Goal: Task Accomplishment & Management: Manage account settings

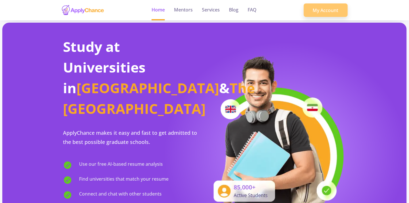
click at [319, 11] on link "My Account" at bounding box center [325, 10] width 44 height 14
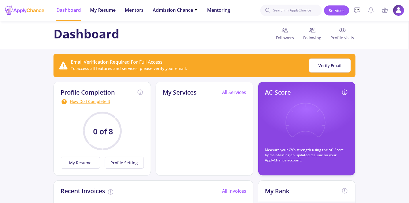
click at [72, 101] on div "How Do I Complete It" at bounding box center [102, 102] width 83 height 7
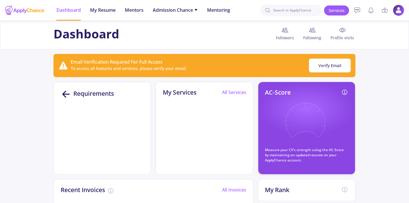
click at [63, 91] on icon at bounding box center [66, 94] width 11 height 11
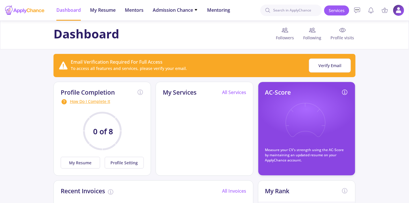
click at [319, 105] on icon at bounding box center [305, 124] width 42 height 42
click at [109, 11] on span "My Resume" at bounding box center [103, 10] width 26 height 7
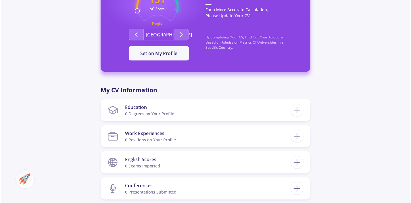
scroll to position [187, 0]
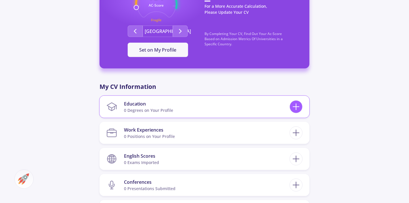
click at [296, 103] on icon at bounding box center [295, 107] width 11 height 11
checkbox input "false"
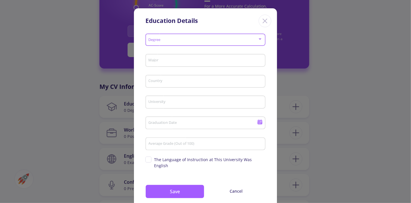
click at [259, 39] on div at bounding box center [260, 38] width 3 height 1
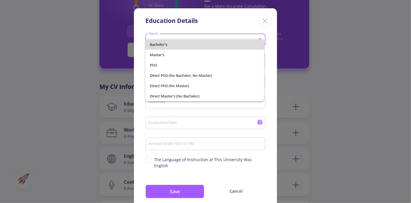
click at [217, 47] on span "Bachelor's" at bounding box center [204, 44] width 109 height 10
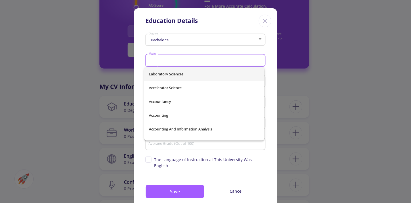
click at [217, 59] on input "Major" at bounding box center [206, 60] width 116 height 5
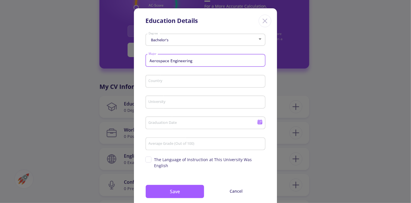
type input "Aerospace Engineering"
click at [157, 82] on input "Country" at bounding box center [206, 81] width 116 height 5
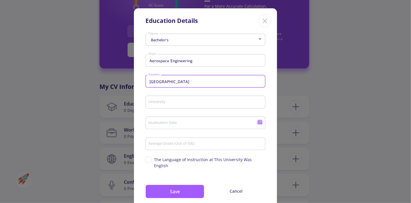
type input "[GEOGRAPHIC_DATA]"
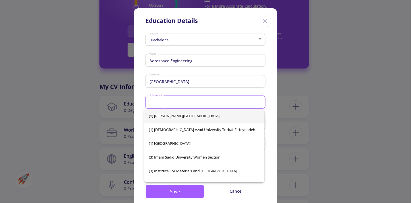
click at [160, 104] on input "University" at bounding box center [206, 102] width 116 height 5
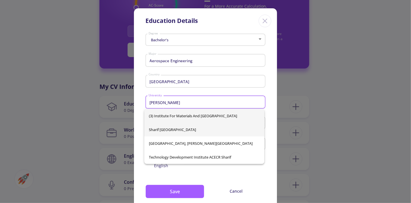
type input "[PERSON_NAME]"
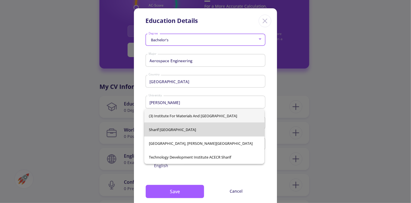
click at [220, 131] on div "(3) Institute for Materials and [GEOGRAPHIC_DATA], [PERSON_NAME][GEOGRAPHIC_DAT…" at bounding box center [204, 136] width 120 height 55
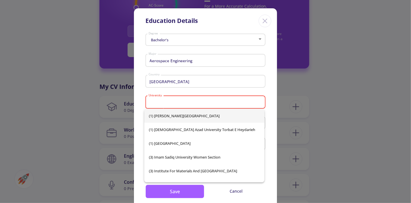
click at [224, 101] on input "University" at bounding box center [206, 102] width 116 height 5
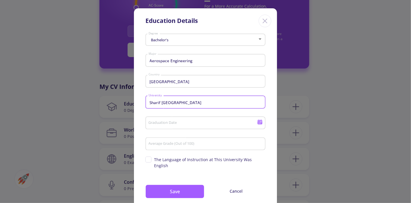
type input "Sharif [GEOGRAPHIC_DATA]"
click at [258, 124] on icon at bounding box center [259, 123] width 5 height 3
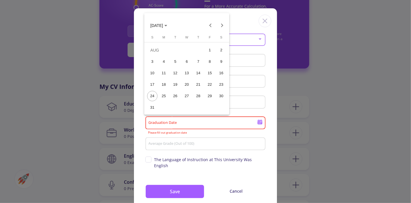
click at [210, 97] on div "29" at bounding box center [210, 96] width 10 height 10
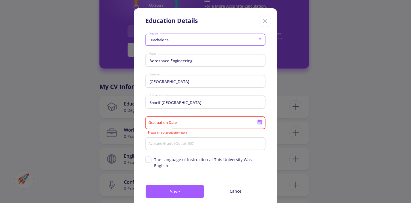
type input "[DATE]"
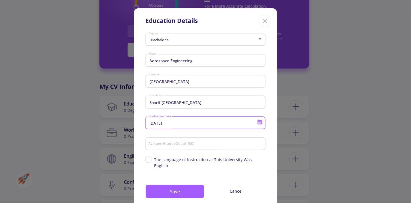
scroll to position [12, 0]
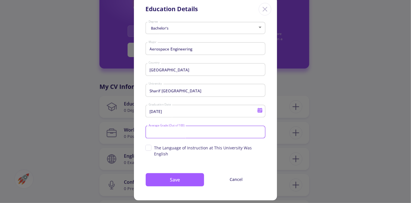
click at [203, 134] on input "Average Grade (Out of 100)" at bounding box center [206, 132] width 116 height 5
type input "95"
click at [206, 121] on div "[DATE] Graduation Date" at bounding box center [205, 113] width 120 height 19
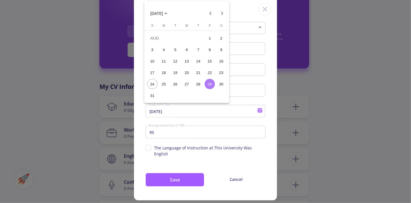
click at [209, 132] on div at bounding box center [205, 101] width 411 height 203
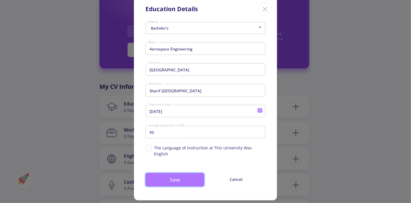
click at [186, 177] on button "Save" at bounding box center [174, 180] width 59 height 14
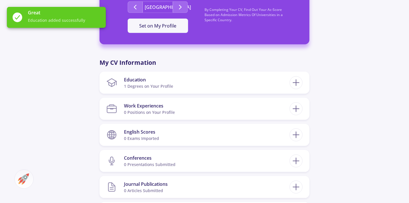
scroll to position [213, 0]
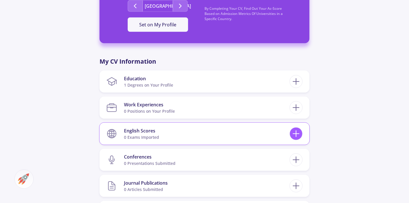
click at [295, 132] on icon at bounding box center [295, 134] width 11 height 11
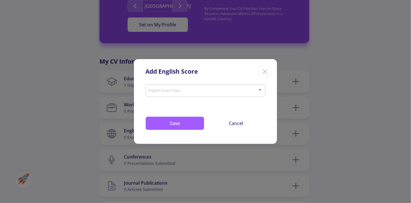
click at [212, 96] on div "English Exam Type" at bounding box center [205, 89] width 115 height 14
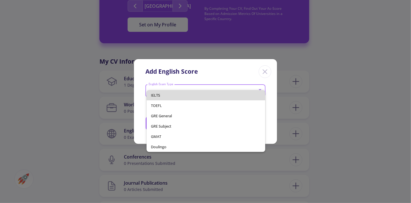
click at [212, 96] on span "IELTS" at bounding box center [205, 95] width 109 height 10
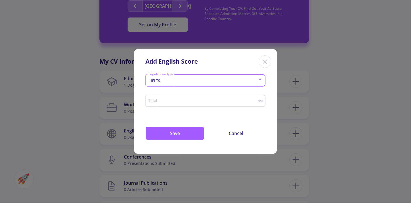
click at [251, 79] on div "IELTS" at bounding box center [202, 81] width 109 height 4
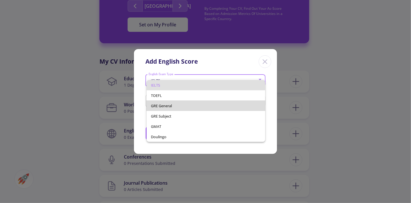
click at [196, 106] on span "GRE General" at bounding box center [205, 106] width 109 height 10
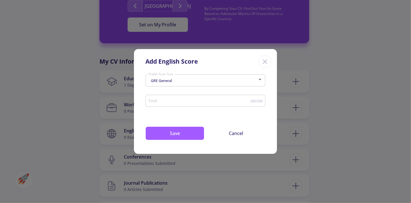
click at [244, 84] on div "GRE General English Exam Type" at bounding box center [205, 79] width 115 height 14
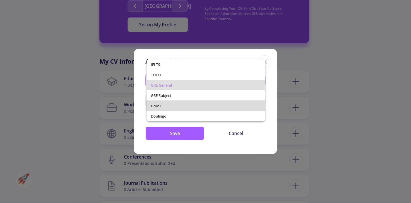
click at [199, 105] on span "GMAT" at bounding box center [205, 106] width 109 height 10
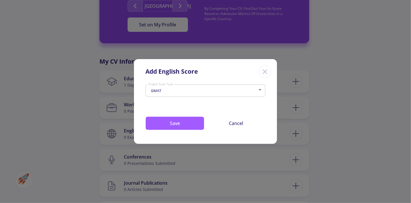
click at [226, 88] on div "GMAT English Exam Type" at bounding box center [205, 89] width 115 height 14
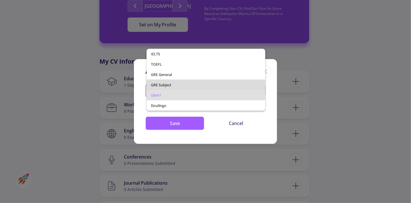
click at [213, 85] on span "GRE Subject" at bounding box center [205, 85] width 109 height 10
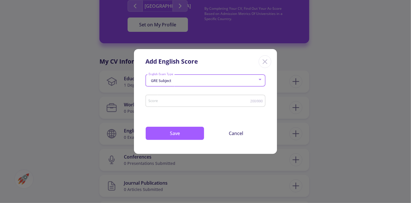
click at [208, 84] on div "GRE Subject English Exam Type" at bounding box center [205, 79] width 115 height 14
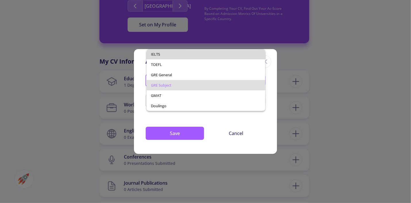
click at [188, 56] on span "IELTS" at bounding box center [205, 54] width 109 height 10
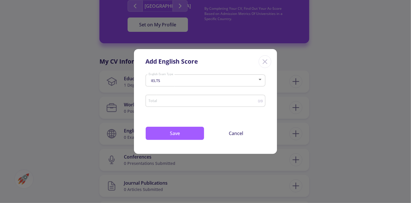
click at [202, 98] on div "Total" at bounding box center [203, 100] width 110 height 14
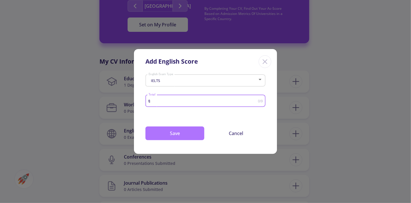
type input "8"
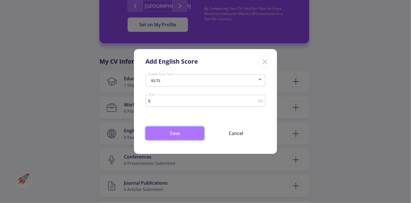
click at [186, 131] on button "Save" at bounding box center [174, 134] width 59 height 14
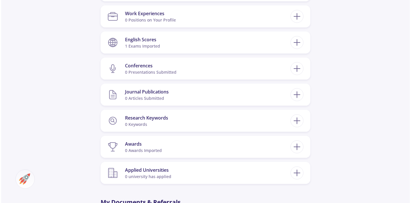
scroll to position [306, 0]
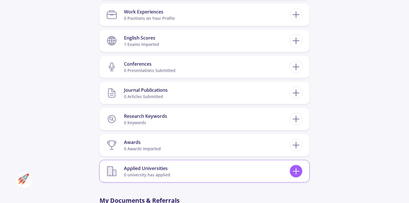
click at [297, 170] on icon at bounding box center [295, 171] width 11 height 11
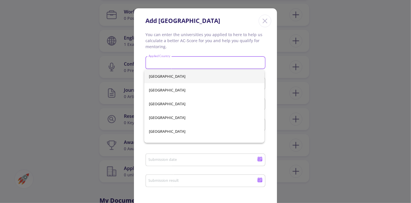
click at [207, 62] on input "Applied Country" at bounding box center [206, 63] width 116 height 5
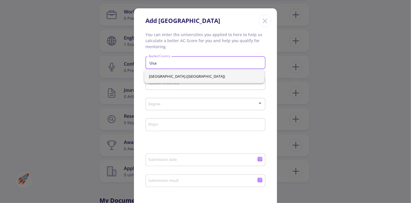
type input "Usa"
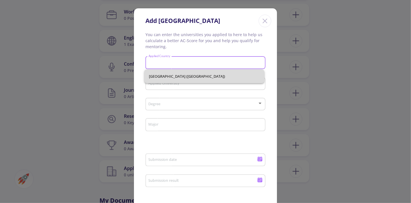
click at [196, 74] on div "[GEOGRAPHIC_DATA] ([GEOGRAPHIC_DATA])" at bounding box center [204, 77] width 120 height 14
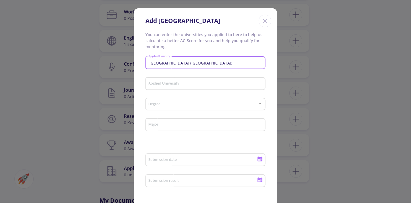
type input "[GEOGRAPHIC_DATA] ([GEOGRAPHIC_DATA])"
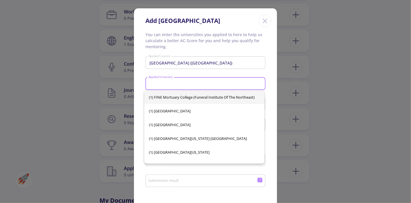
click at [200, 83] on input "Applied University" at bounding box center [206, 84] width 116 height 5
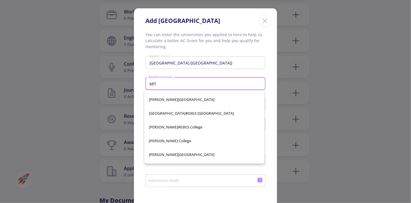
scroll to position [120, 0]
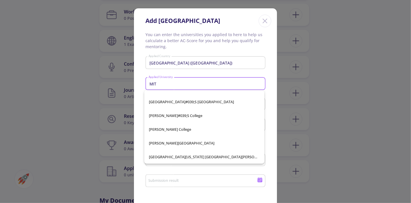
drag, startPoint x: 167, startPoint y: 84, endPoint x: 113, endPoint y: 88, distance: 53.9
click at [113, 88] on div "Add [GEOGRAPHIC_DATA] You can enter the universities you applied to here to hel…" at bounding box center [205, 101] width 411 height 203
type input "MIT"
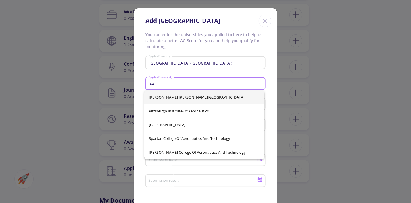
type input "A"
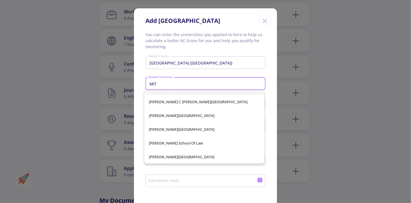
scroll to position [51, 0]
type input "M"
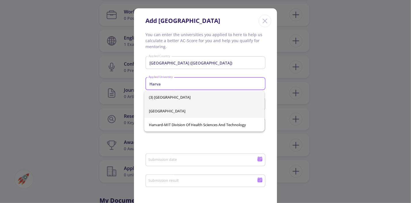
type input "Harva"
click at [193, 112] on div "(3) [GEOGRAPHIC_DATA] [GEOGRAPHIC_DATA] [GEOGRAPHIC_DATA] Harvard-MIT Division …" at bounding box center [204, 110] width 120 height 41
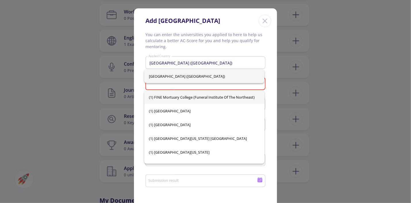
click at [210, 85] on input "Applied University" at bounding box center [206, 84] width 116 height 5
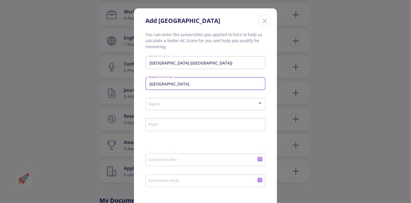
type input "[GEOGRAPHIC_DATA]"
click at [222, 108] on div "Degree" at bounding box center [205, 103] width 115 height 14
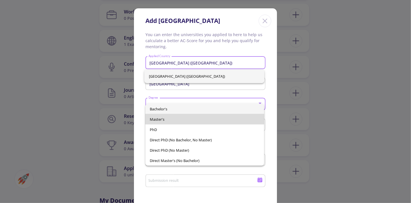
click at [191, 119] on span "Master's" at bounding box center [204, 119] width 109 height 10
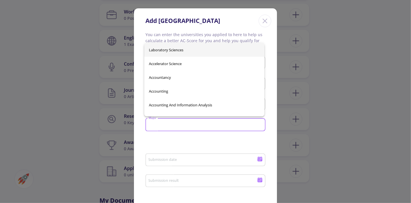
click at [202, 126] on input "Major" at bounding box center [206, 125] width 116 height 5
type input "A"
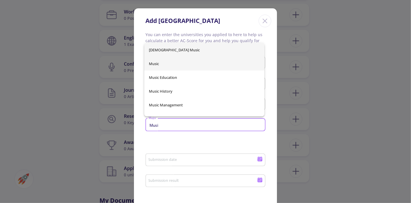
type input "Musi"
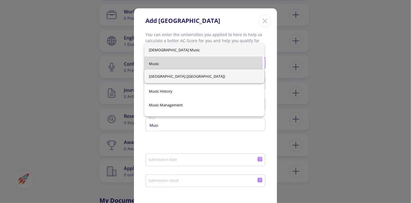
click at [191, 65] on div "[DEMOGRAPHIC_DATA] Music Music Music Education Music History Music Management […" at bounding box center [204, 80] width 120 height 74
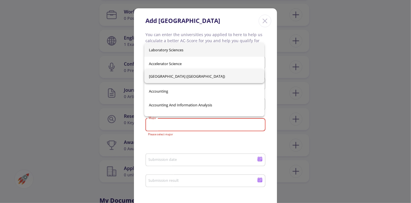
click at [187, 124] on input "Major" at bounding box center [206, 125] width 116 height 5
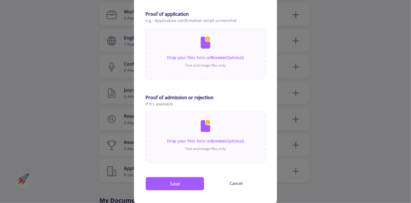
scroll to position [315, 0]
type input "Music"
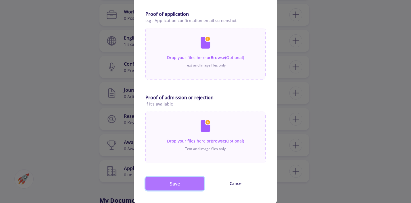
click at [194, 184] on button "Save" at bounding box center [174, 184] width 59 height 14
click at [183, 185] on button "Save" at bounding box center [174, 184] width 59 height 14
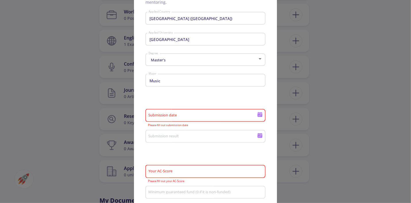
scroll to position [45, 0]
click at [259, 116] on icon at bounding box center [259, 115] width 5 height 3
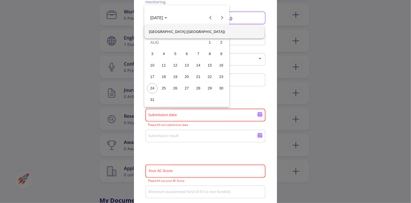
click at [187, 78] on div "20" at bounding box center [187, 77] width 10 height 10
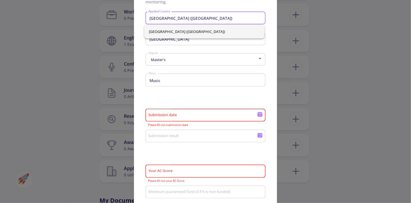
type input "[DATE]"
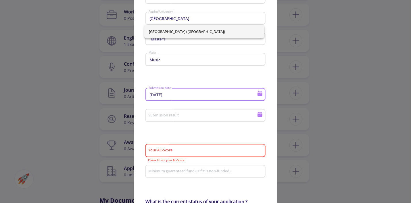
scroll to position [69, 0]
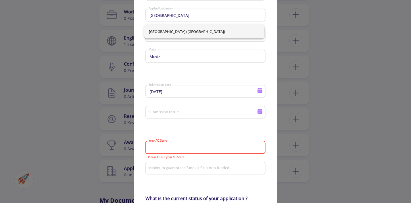
click at [208, 149] on input "Your AC-Score" at bounding box center [206, 147] width 116 height 5
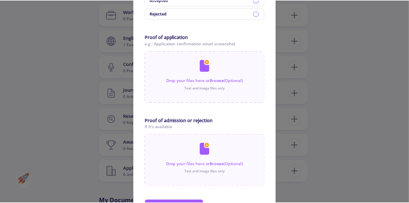
scroll to position [325, 0]
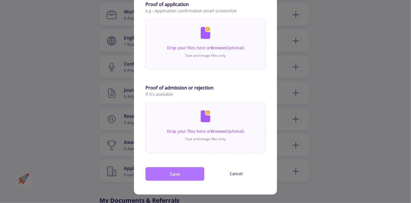
type input "90"
click at [182, 173] on button "Save" at bounding box center [174, 174] width 59 height 14
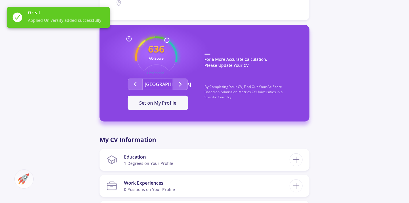
scroll to position [132, 0]
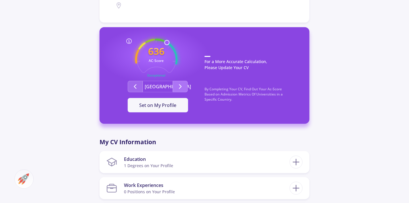
click at [178, 88] on icon "Second group" at bounding box center [180, 86] width 7 height 7
click at [136, 85] on polyline "Second group" at bounding box center [135, 87] width 2 height 4
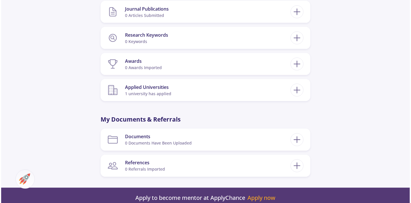
scroll to position [386, 0]
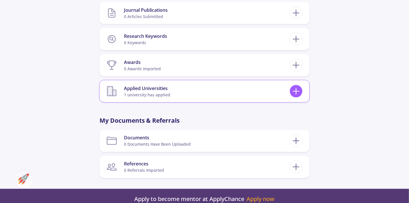
click at [297, 89] on icon at bounding box center [295, 91] width 11 height 11
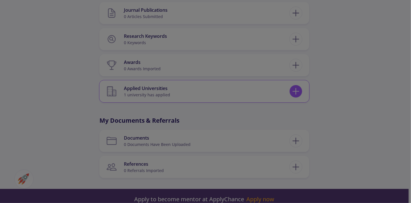
scroll to position [0, 0]
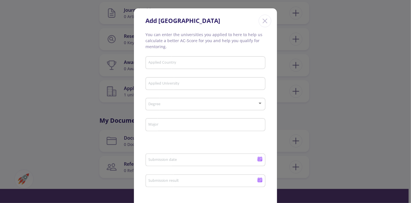
click at [263, 20] on line "Close" at bounding box center [265, 21] width 4 height 4
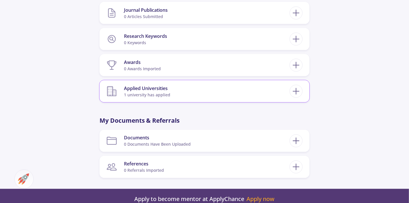
click at [191, 94] on section "Applied Universities 1 university has applied" at bounding box center [197, 92] width 183 height 18
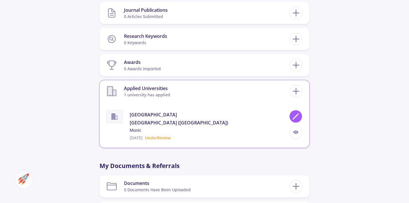
click at [293, 116] on icon at bounding box center [296, 117] width 8 height 8
type input "[GEOGRAPHIC_DATA] ([GEOGRAPHIC_DATA])"
type input "[GEOGRAPHIC_DATA]"
type input "Music"
type input "[DATE]"
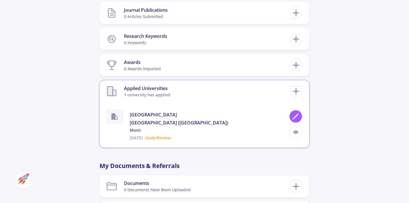
type input "90"
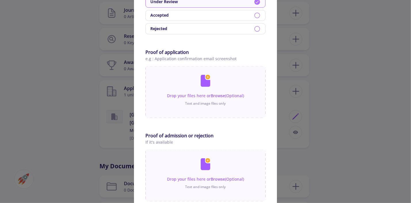
scroll to position [325, 0]
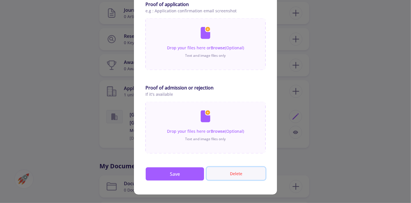
click at [240, 178] on button "Delete" at bounding box center [236, 173] width 59 height 13
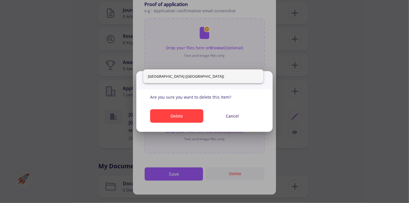
scroll to position [0, 0]
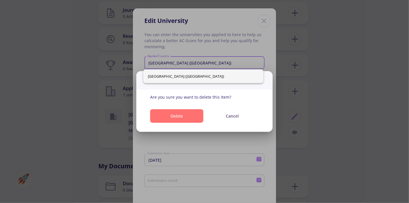
click at [174, 112] on button "Delete" at bounding box center [176, 116] width 53 height 14
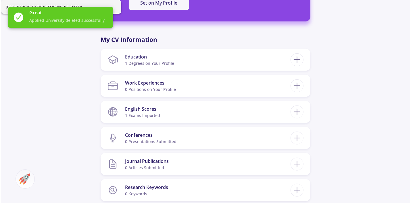
scroll to position [229, 0]
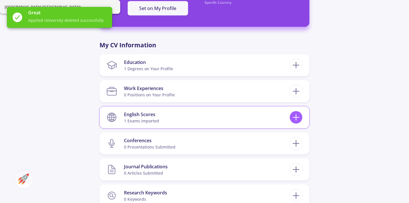
click at [296, 119] on line at bounding box center [296, 118] width 0 height 6
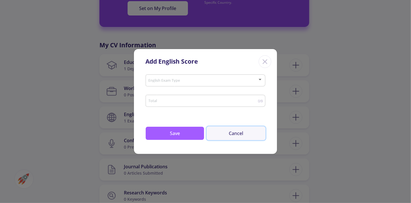
click at [235, 133] on button "Cancel" at bounding box center [236, 134] width 59 height 14
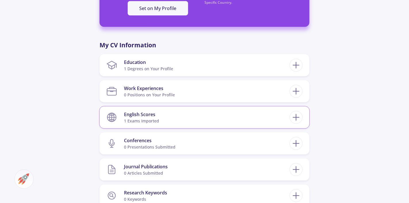
click at [209, 115] on section "English Scores 1 exams imported" at bounding box center [197, 118] width 183 height 18
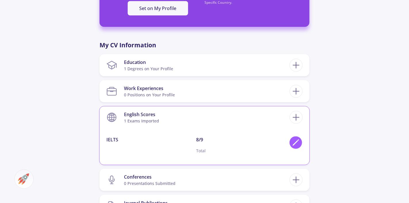
click at [298, 141] on icon at bounding box center [296, 143] width 8 height 8
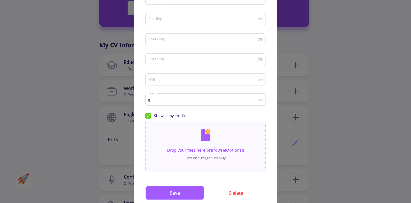
scroll to position [81, 0]
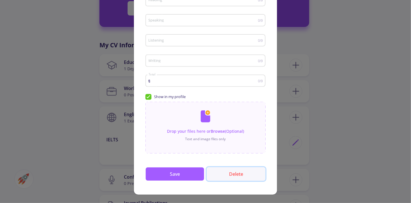
click at [232, 174] on button "Delete" at bounding box center [236, 174] width 59 height 14
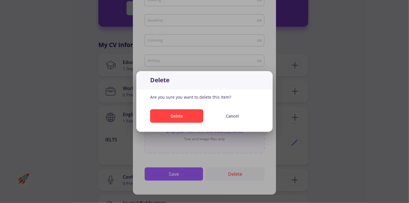
scroll to position [0, 0]
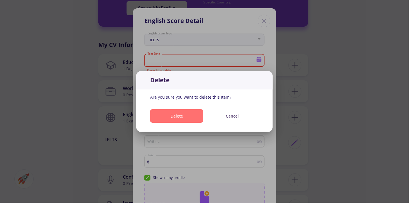
click at [184, 113] on button "Delete" at bounding box center [176, 116] width 53 height 14
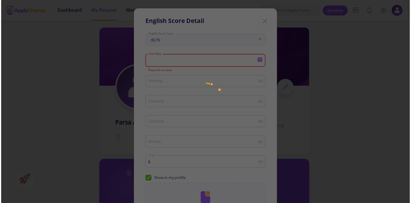
scroll to position [229, 0]
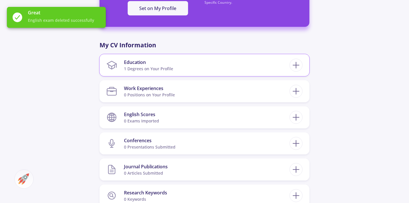
click at [195, 68] on section "Education 1 Degrees on Your Profile" at bounding box center [197, 66] width 183 height 18
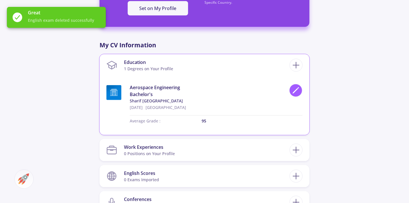
click at [291, 87] on div at bounding box center [295, 90] width 13 height 13
type input "[DATE]"
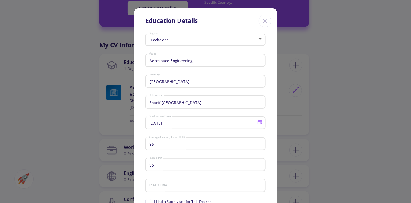
scroll to position [92, 0]
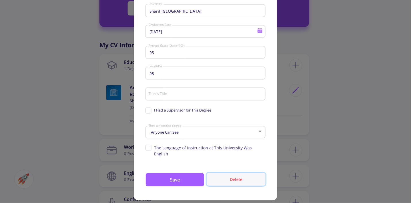
click at [226, 173] on button "Delete" at bounding box center [236, 179] width 59 height 13
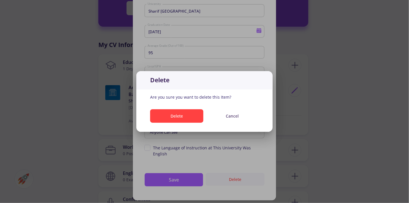
scroll to position [0, 0]
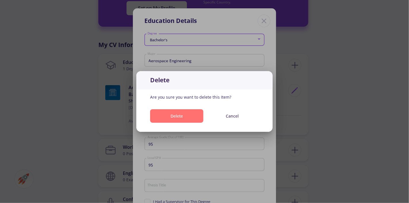
click at [185, 119] on button "Delete" at bounding box center [176, 116] width 53 height 14
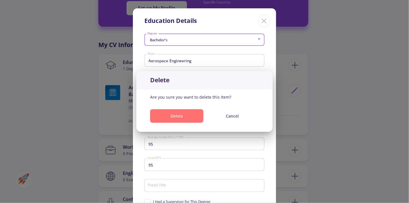
scroll to position [229, 0]
